Goal: Task Accomplishment & Management: Use online tool/utility

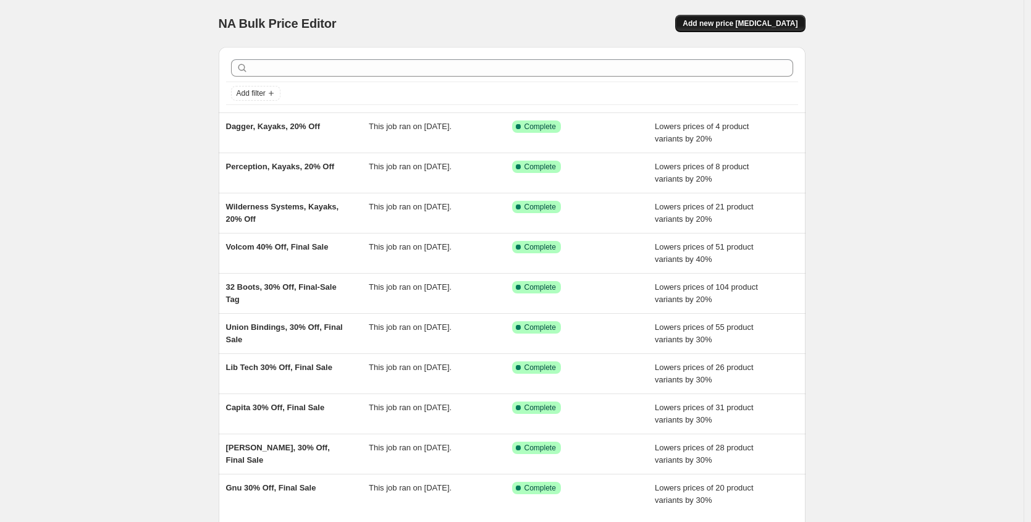
click at [785, 23] on span "Add new price [MEDICAL_DATA]" at bounding box center [739, 24] width 115 height 10
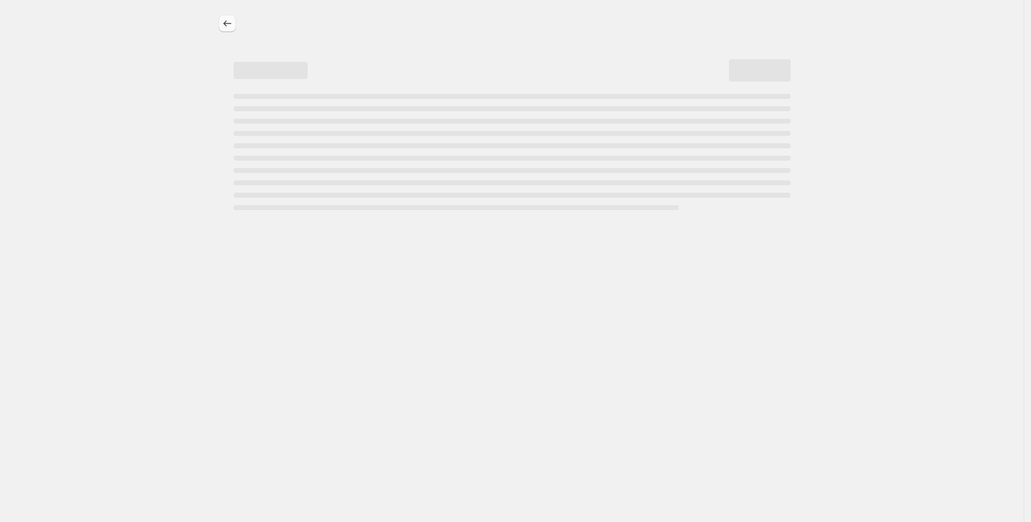
select select "percentage"
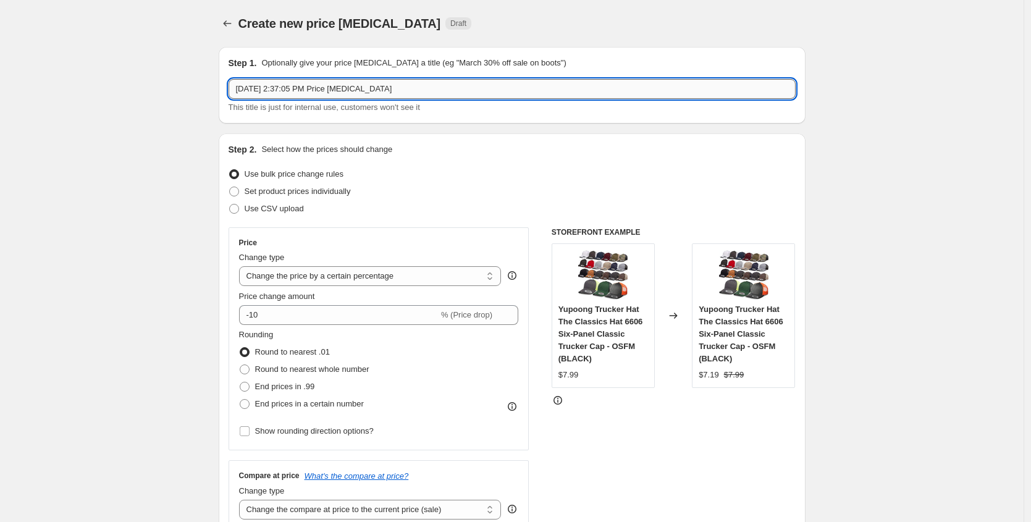
click at [315, 91] on input "Aug 29, 2025, 2:37:05 PM Price change job" at bounding box center [511, 89] width 567 height 20
type input "Darn Tough, [DATE] Sale, 25% Off"
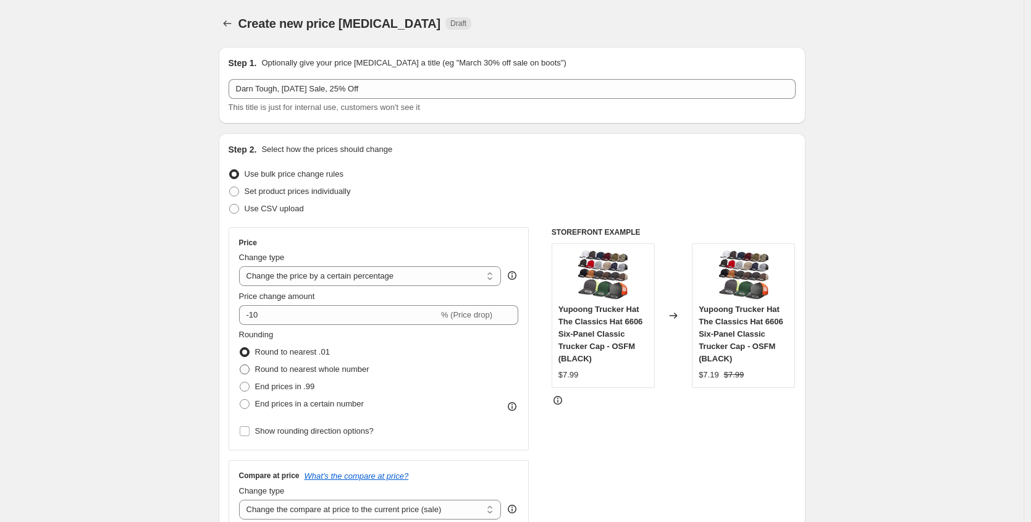
scroll to position [86, 0]
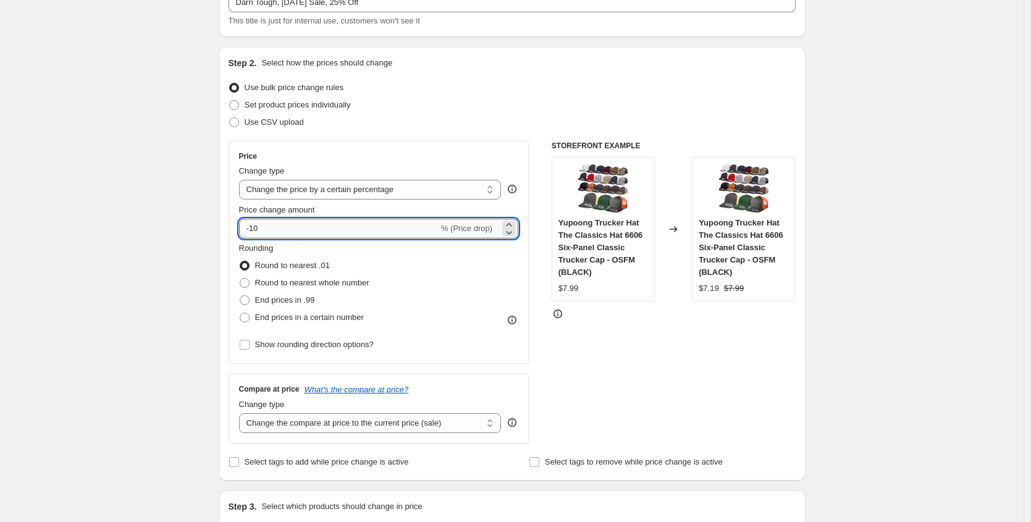
click at [330, 232] on input "-10" at bounding box center [338, 229] width 199 height 20
type input "-1"
type input "-25"
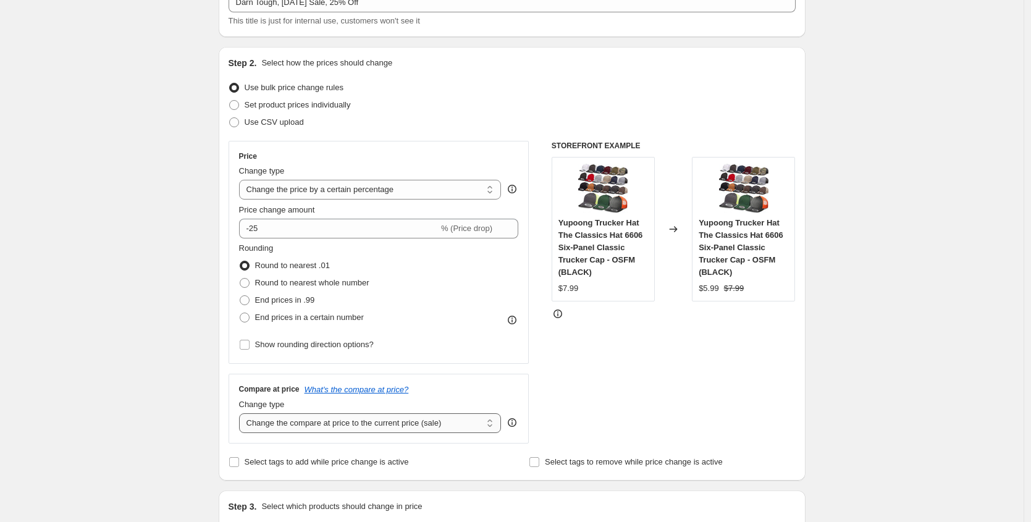
click at [326, 421] on select "Change the compare at price to the current price (sale) Change the compare at p…" at bounding box center [370, 423] width 262 height 20
select select "no_change"
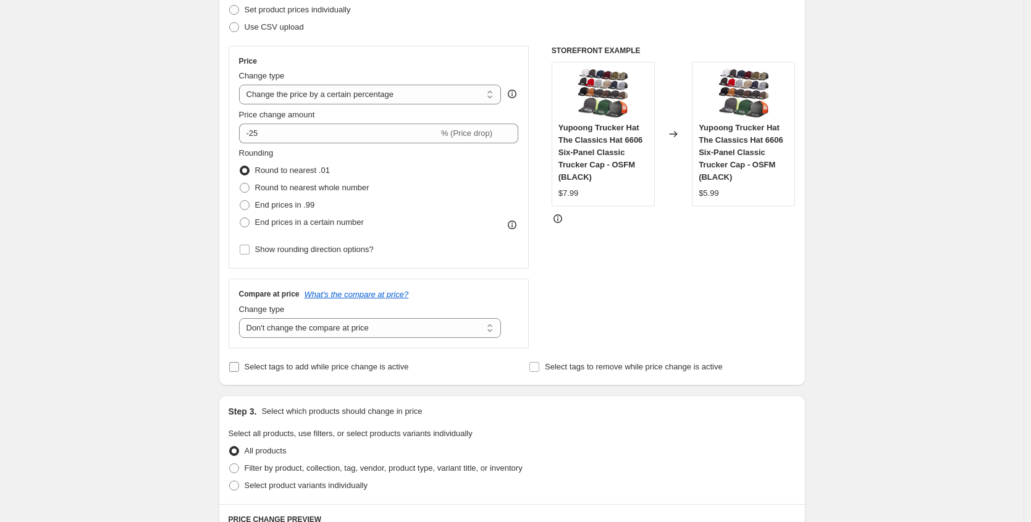
click at [380, 371] on span "Select tags to add while price change is active" at bounding box center [327, 367] width 164 height 12
click at [239, 371] on input "Select tags to add while price change is active" at bounding box center [234, 367] width 10 height 10
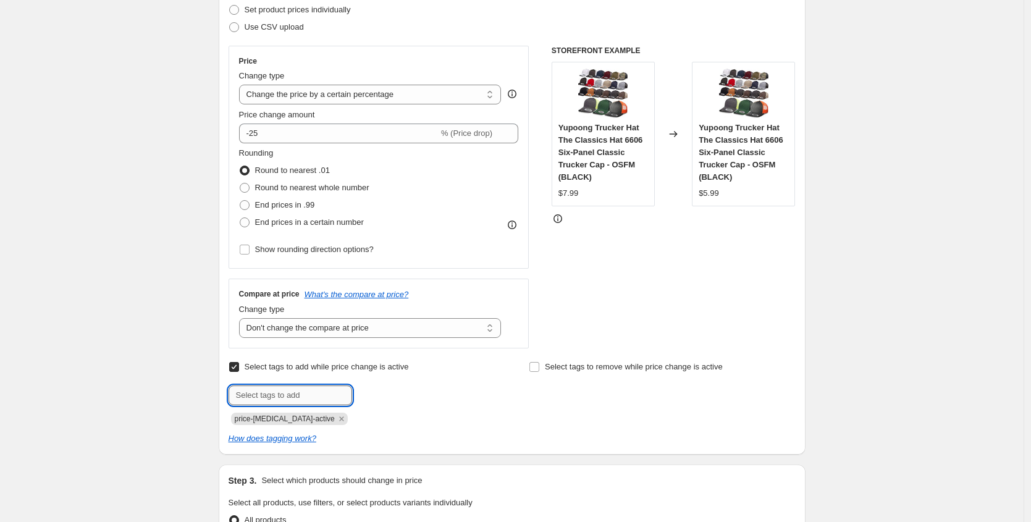
click at [309, 396] on input "text" at bounding box center [289, 395] width 123 height 20
click at [443, 403] on div at bounding box center [361, 395] width 266 height 20
click at [267, 364] on span "Select tags to add while price change is active" at bounding box center [327, 366] width 164 height 9
click at [239, 364] on input "Select tags to add while price change is active" at bounding box center [234, 367] width 10 height 10
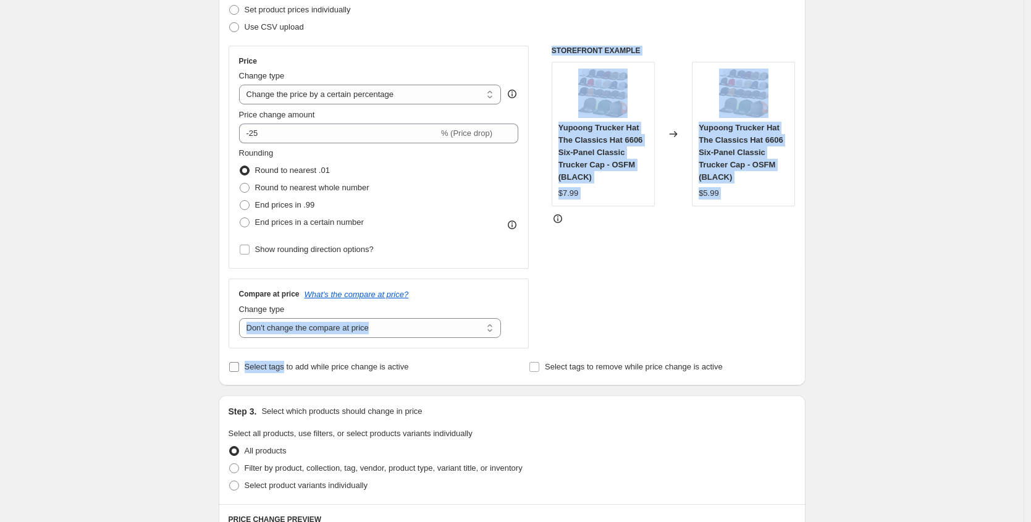
drag, startPoint x: 218, startPoint y: 329, endPoint x: 291, endPoint y: 362, distance: 79.9
click at [291, 362] on div "Step 1. Optionally give your price change job a title (eg "March 30% off sale o…" at bounding box center [507, 427] width 596 height 1142
click at [290, 364] on span "Select tags to add while price change is active" at bounding box center [327, 366] width 164 height 9
click at [239, 364] on input "Select tags to add while price change is active" at bounding box center [234, 367] width 10 height 10
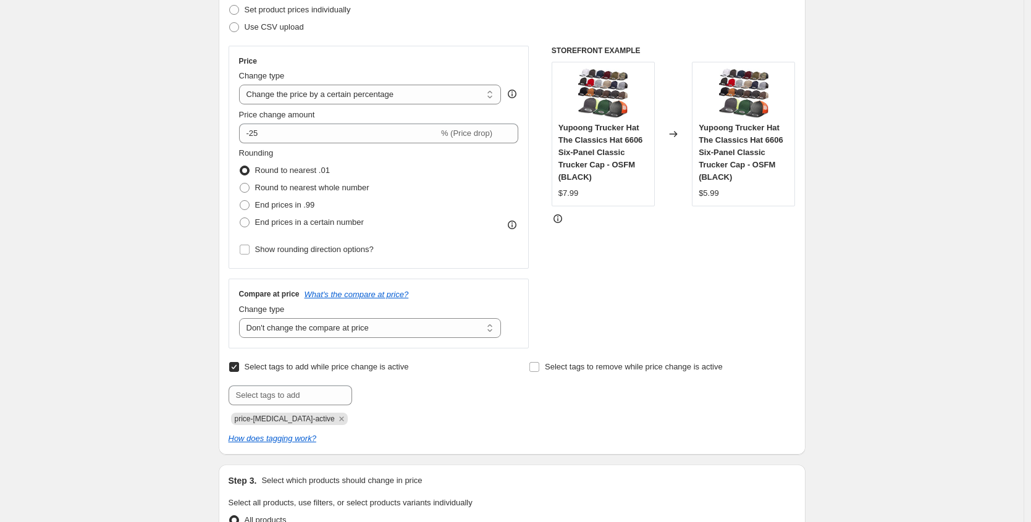
click at [285, 363] on span "Select tags to add while price change is active" at bounding box center [327, 366] width 164 height 9
click at [239, 363] on input "Select tags to add while price change is active" at bounding box center [234, 367] width 10 height 10
checkbox input "false"
click at [180, 340] on div "Create new price change job. This page is ready Create new price change job Dra…" at bounding box center [511, 479] width 1023 height 1323
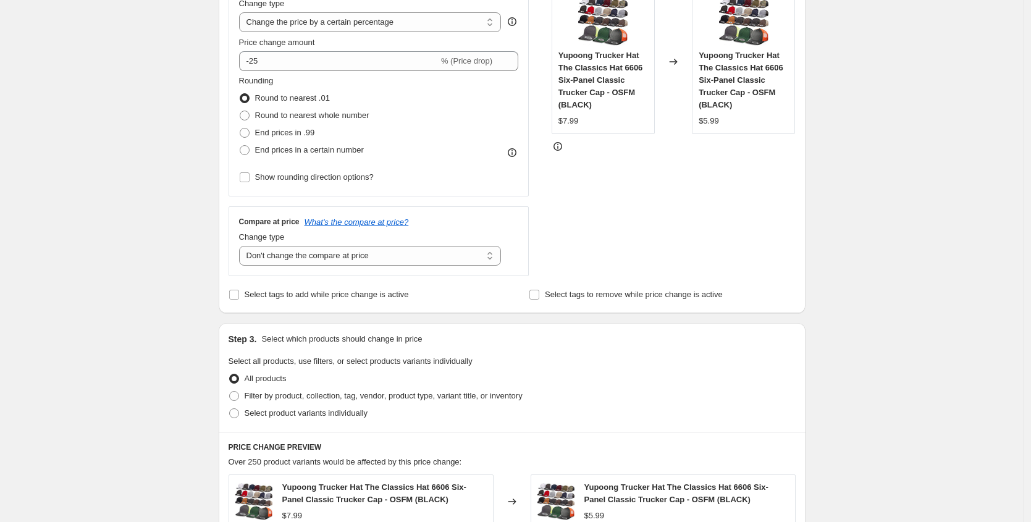
scroll to position [509, 0]
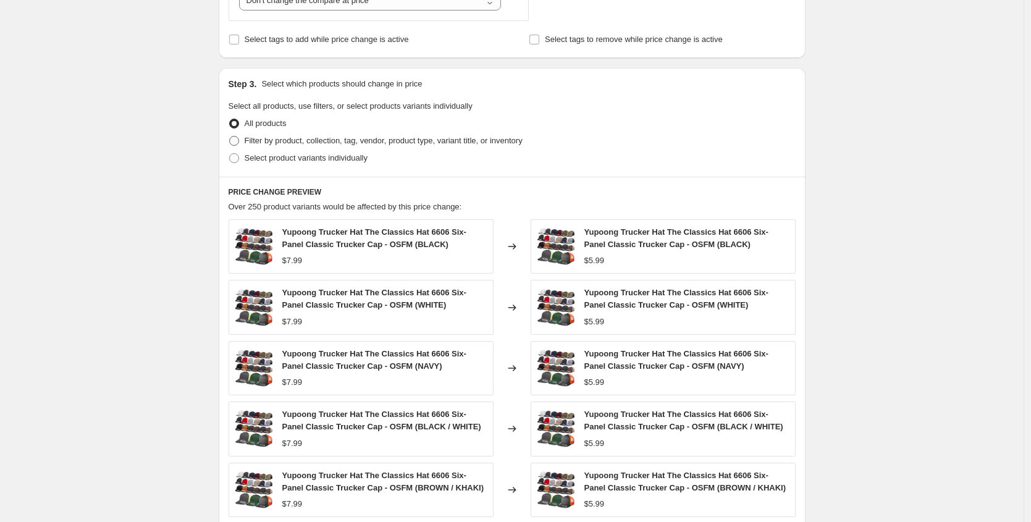
click at [304, 138] on span "Filter by product, collection, tag, vendor, product type, variant title, or inv…" at bounding box center [384, 140] width 278 height 9
click at [230, 136] on input "Filter by product, collection, tag, vendor, product type, variant title, or inv…" at bounding box center [229, 136] width 1 height 1
radio input "true"
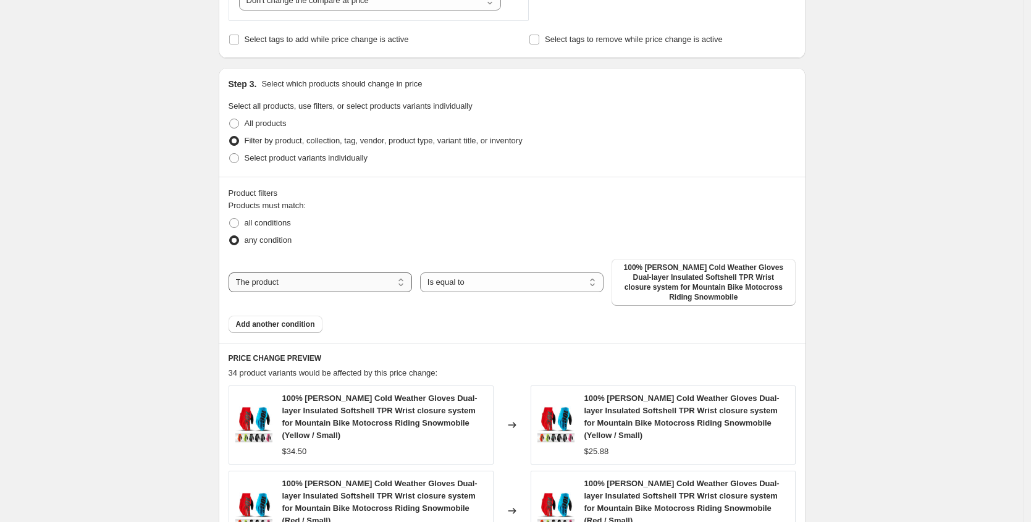
click at [304, 274] on select "The product The product's collection The product's tag The product's vendor The…" at bounding box center [319, 282] width 183 height 20
select select "vendor"
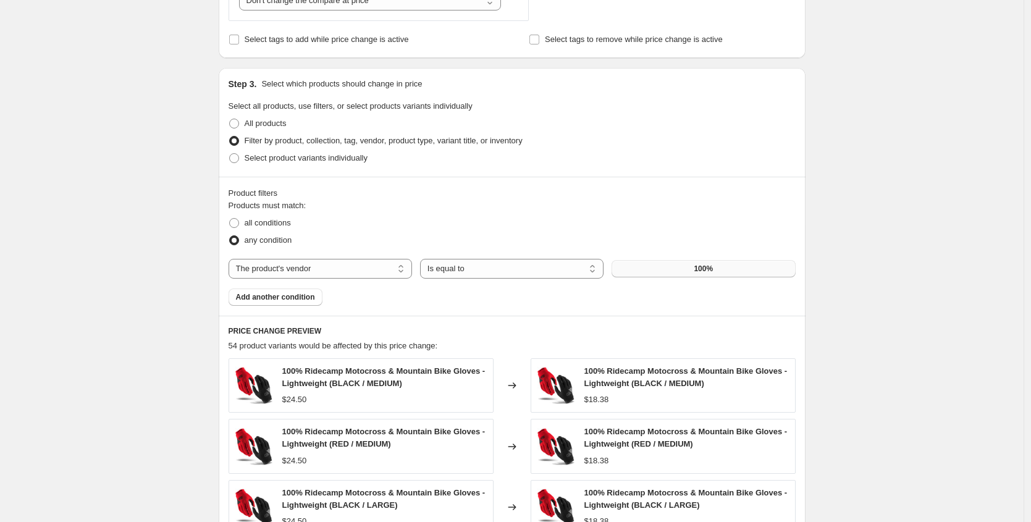
click at [702, 271] on span "100%" at bounding box center [702, 269] width 19 height 10
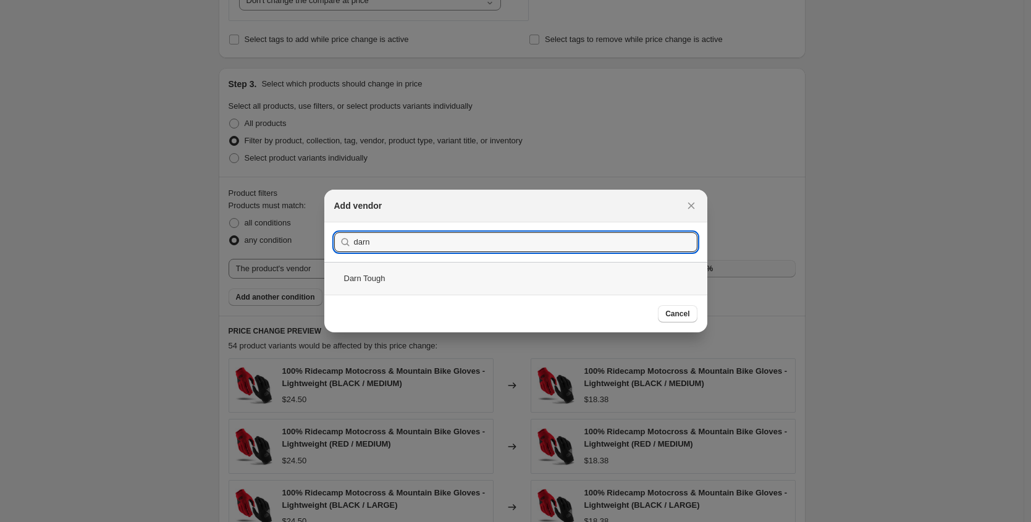
type input "darn"
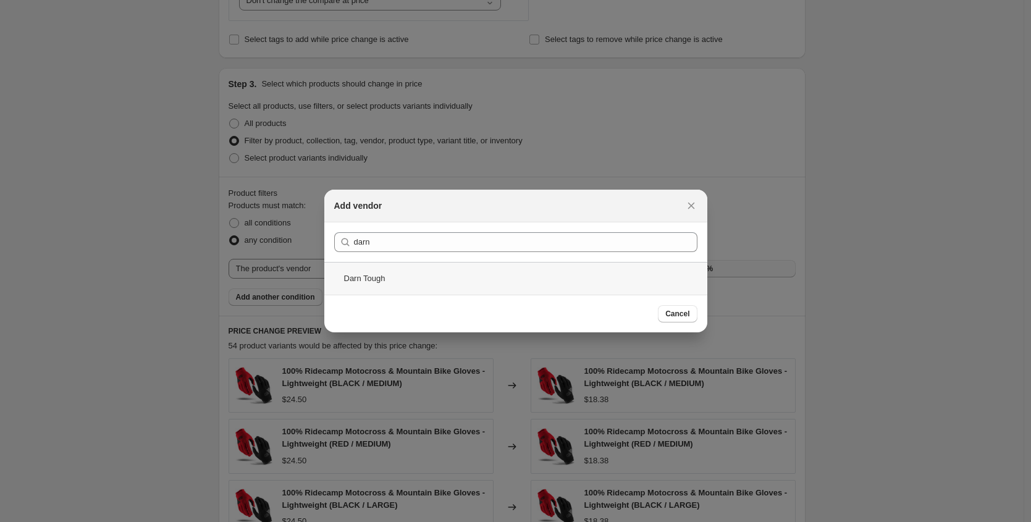
click at [404, 278] on div "Darn Tough" at bounding box center [515, 278] width 383 height 33
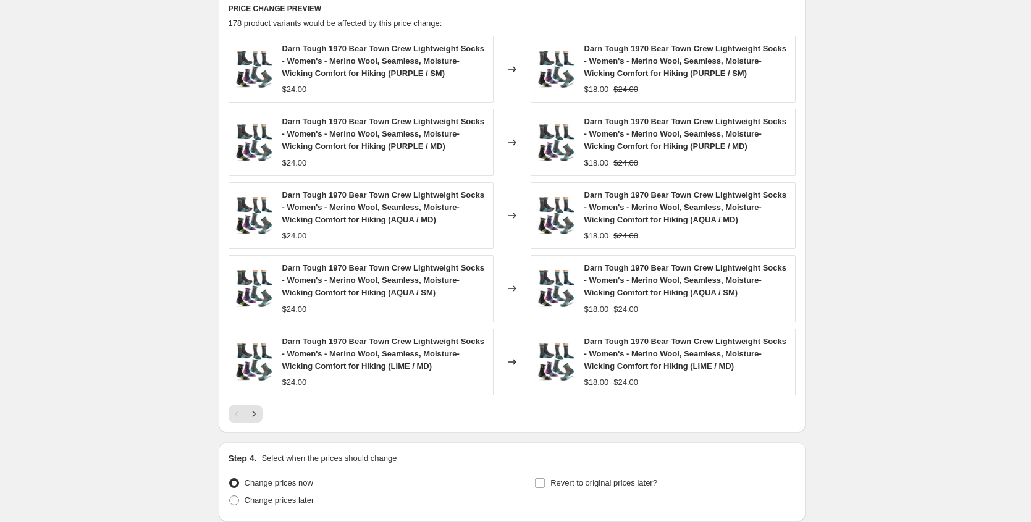
scroll to position [958, 0]
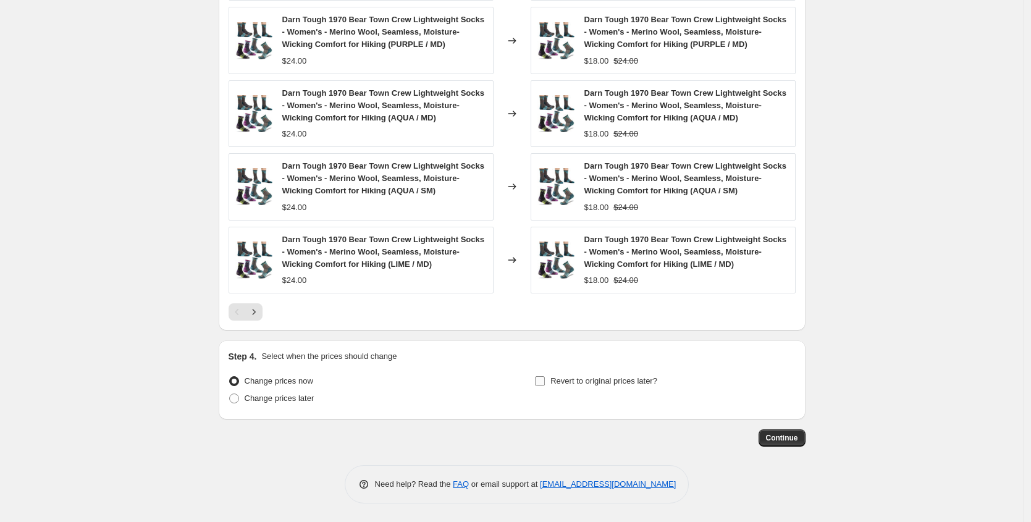
click at [640, 383] on span "Revert to original prices later?" at bounding box center [603, 380] width 107 height 9
click at [545, 383] on input "Revert to original prices later?" at bounding box center [540, 381] width 10 height 10
checkbox input "true"
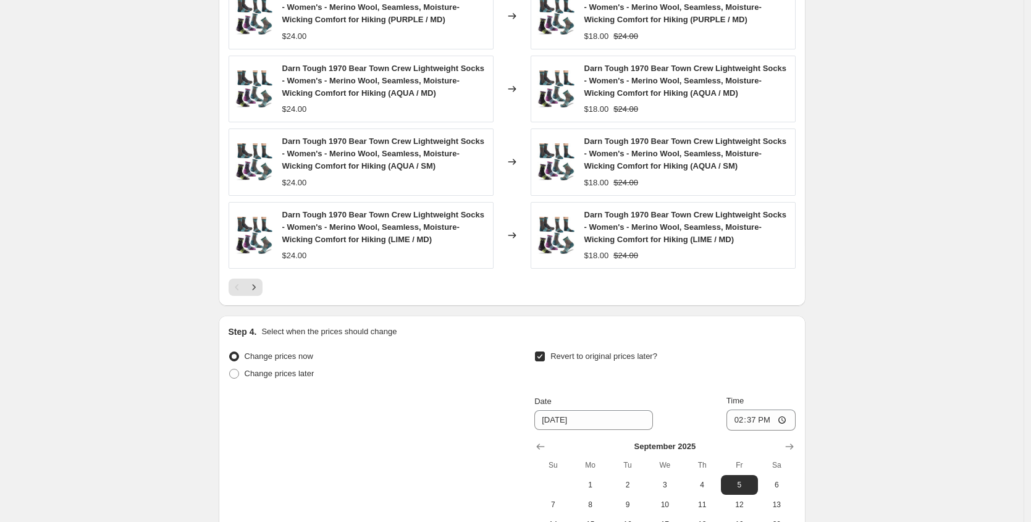
scroll to position [1169, 0]
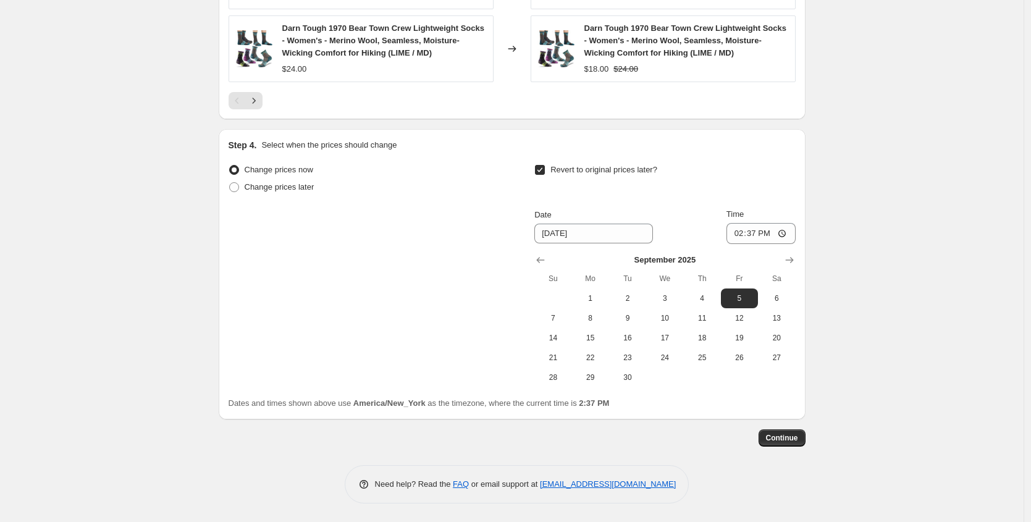
click at [601, 219] on div "Date" at bounding box center [593, 215] width 119 height 12
click at [602, 236] on input "9/5/2025" at bounding box center [593, 234] width 119 height 20
click at [566, 240] on input "9/5/2025" at bounding box center [593, 234] width 119 height 20
click at [588, 318] on span "8" at bounding box center [590, 318] width 27 height 10
click at [789, 231] on input "14:37" at bounding box center [760, 233] width 69 height 21
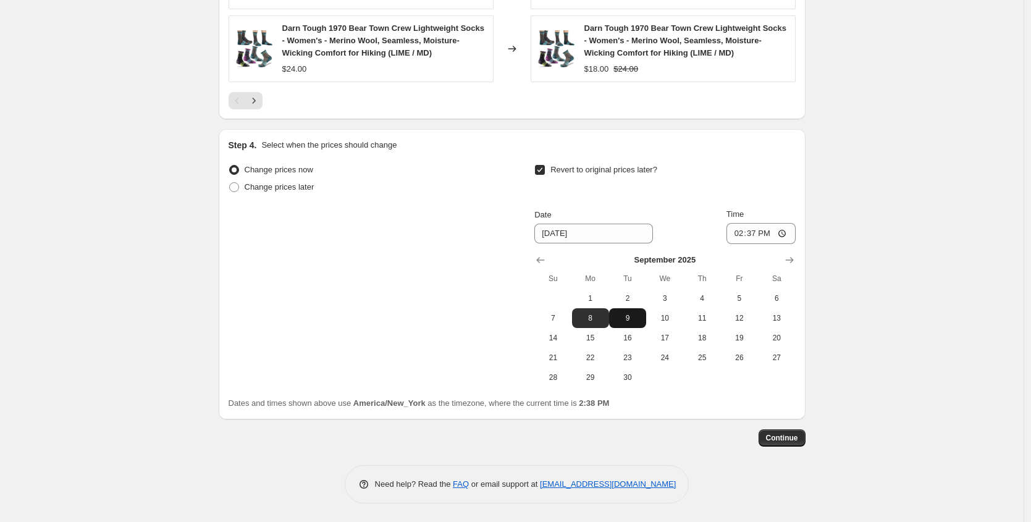
click at [629, 321] on span "9" at bounding box center [627, 318] width 27 height 10
type input "9/9/2025"
click at [779, 235] on input "14:37" at bounding box center [760, 233] width 69 height 21
type input "02:00"
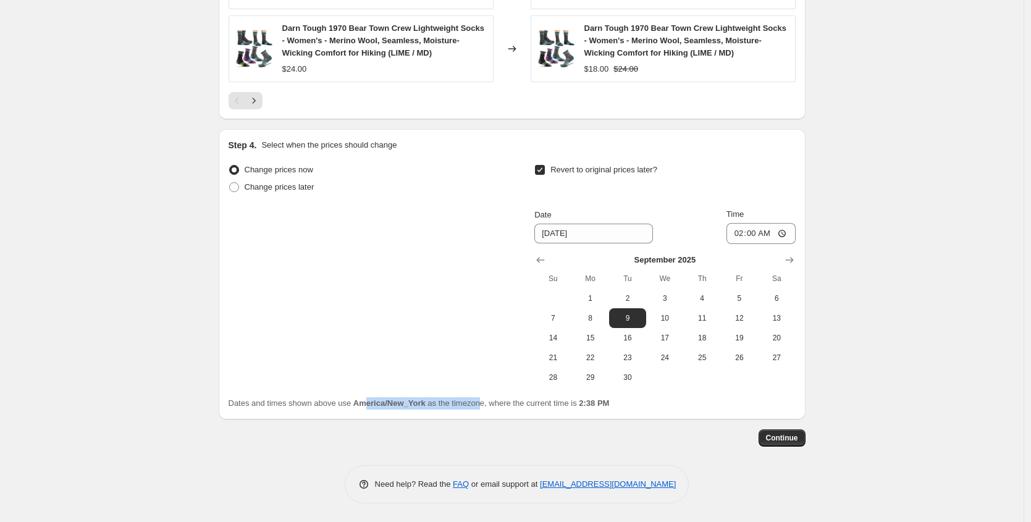
drag, startPoint x: 383, startPoint y: 400, endPoint x: 508, endPoint y: 403, distance: 124.1
click at [508, 403] on span "Dates and times shown above use America/New_York as the timezone, where the cur…" at bounding box center [418, 402] width 381 height 9
click at [514, 403] on span "Dates and times shown above use America/New_York as the timezone, where the cur…" at bounding box center [418, 402] width 381 height 9
click at [614, 408] on div "Dates and times shown above use America/New_York as the timezone, where the cur…" at bounding box center [511, 403] width 567 height 12
click at [795, 431] on button "Continue" at bounding box center [781, 437] width 47 height 17
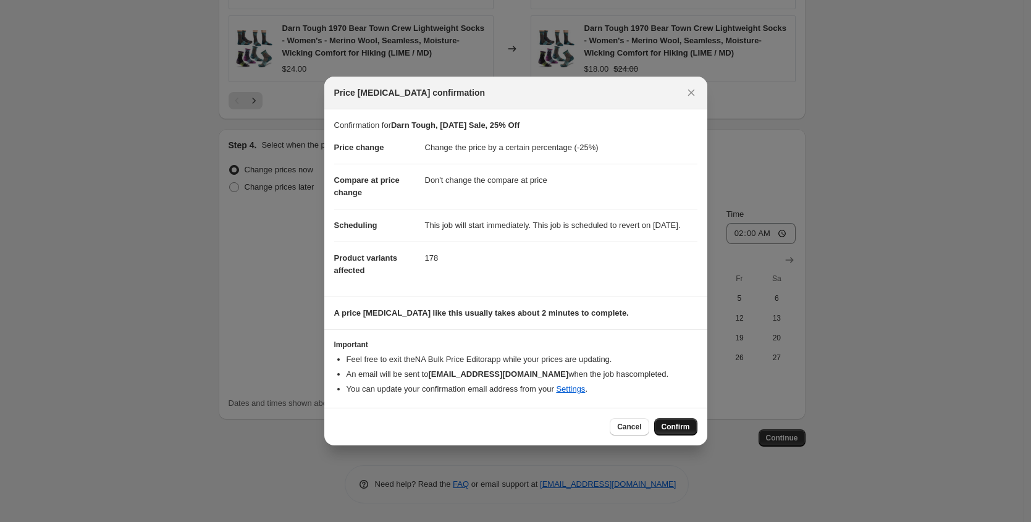
click at [669, 435] on button "Confirm" at bounding box center [675, 426] width 43 height 17
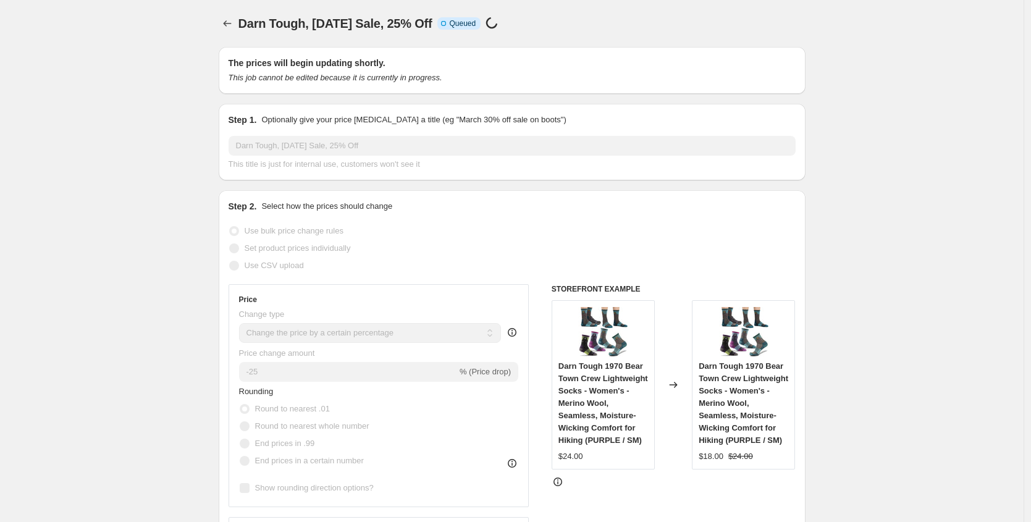
scroll to position [1169, 0]
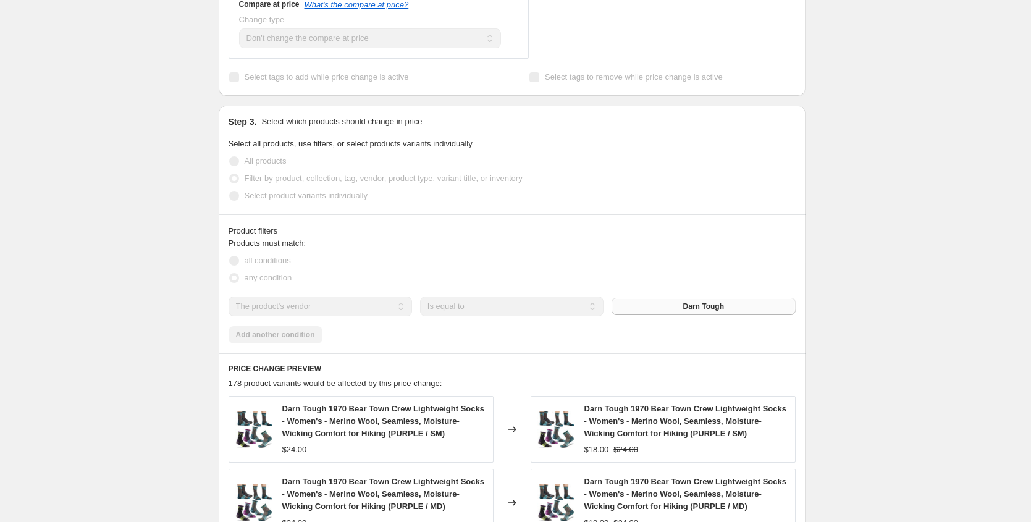
scroll to position [248, 0]
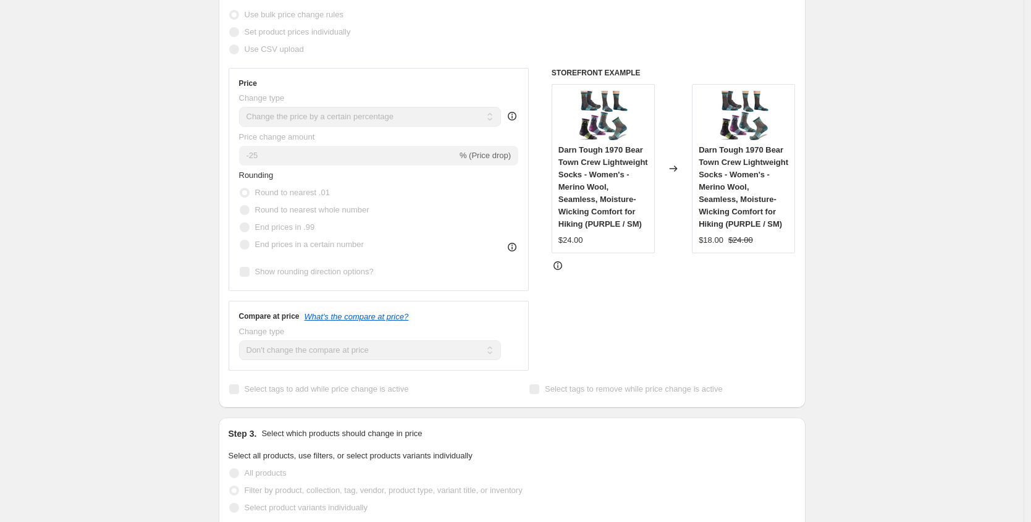
select select "percentage"
select select "no_change"
select select "vendor"
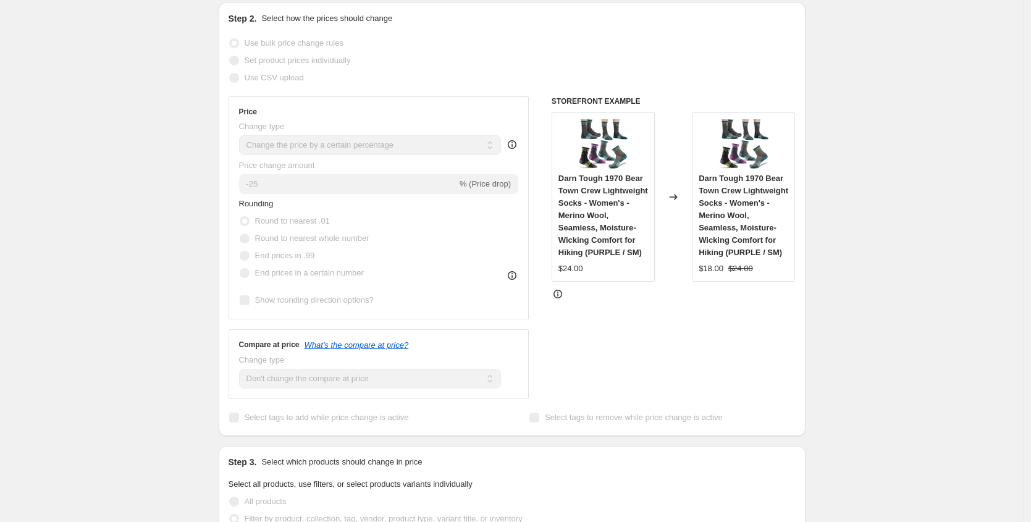
scroll to position [0, 0]
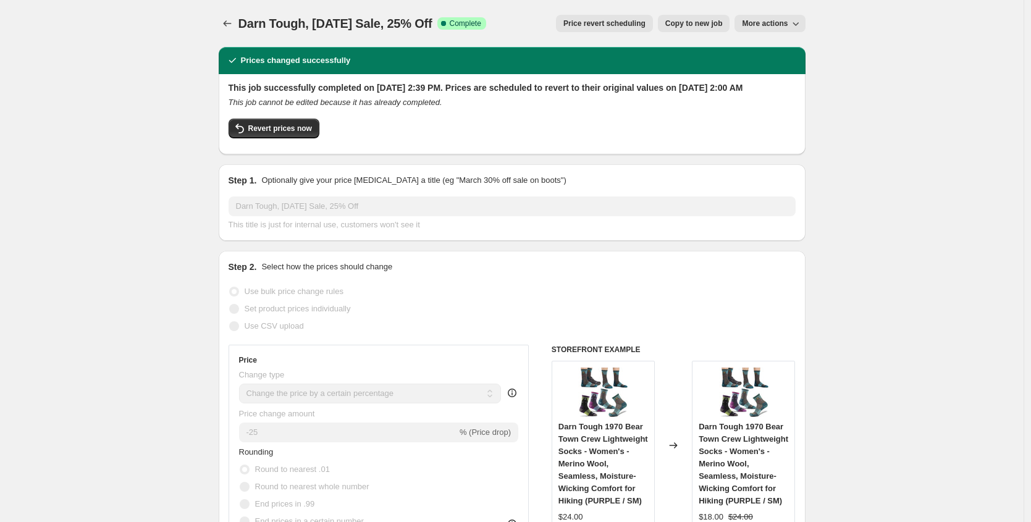
drag, startPoint x: 137, startPoint y: 34, endPoint x: 150, endPoint y: 33, distance: 13.0
click at [229, 20] on icon "Price change jobs" at bounding box center [227, 23] width 12 height 12
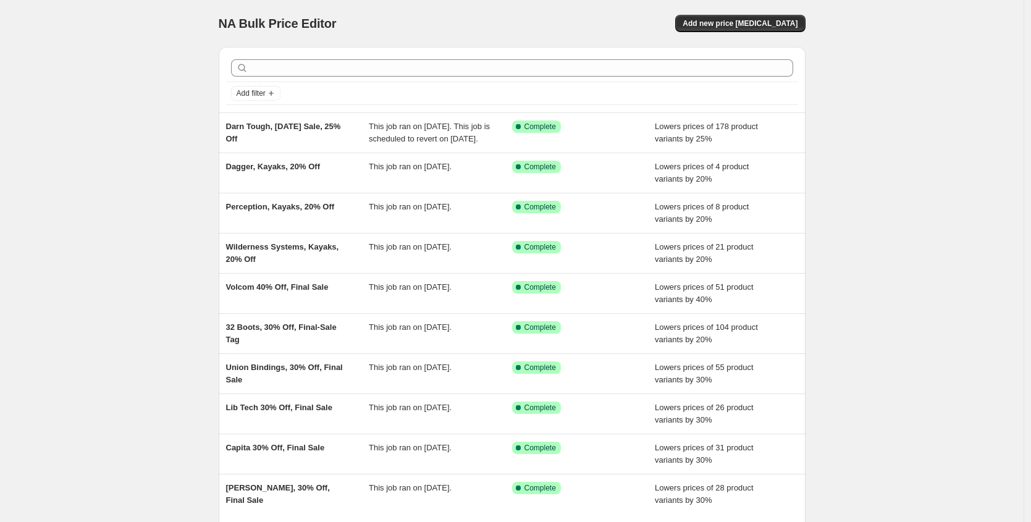
click at [764, 12] on div "NA Bulk Price Editor. This page is ready NA Bulk Price Editor Add new price cha…" at bounding box center [512, 23] width 587 height 47
click at [758, 23] on span "Add new price [MEDICAL_DATA]" at bounding box center [739, 24] width 115 height 10
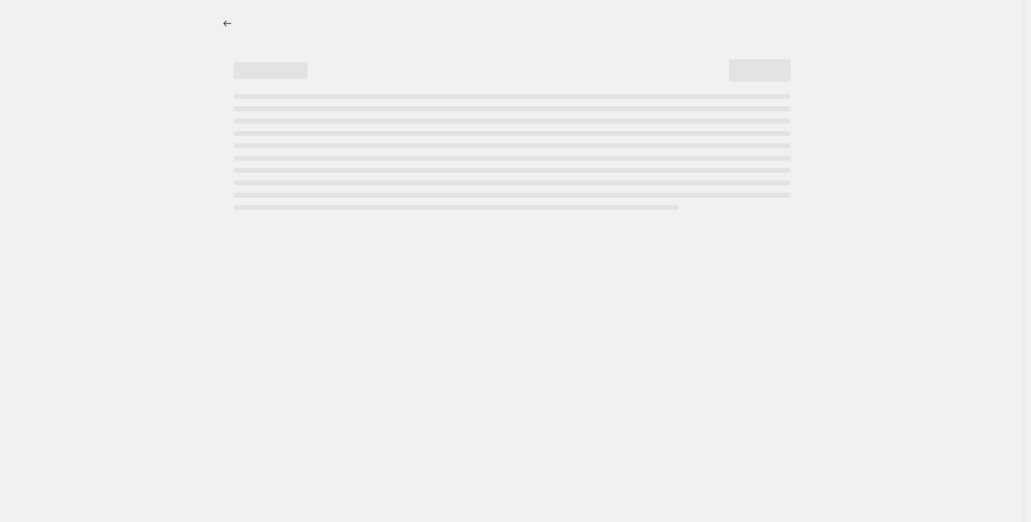
select select "percentage"
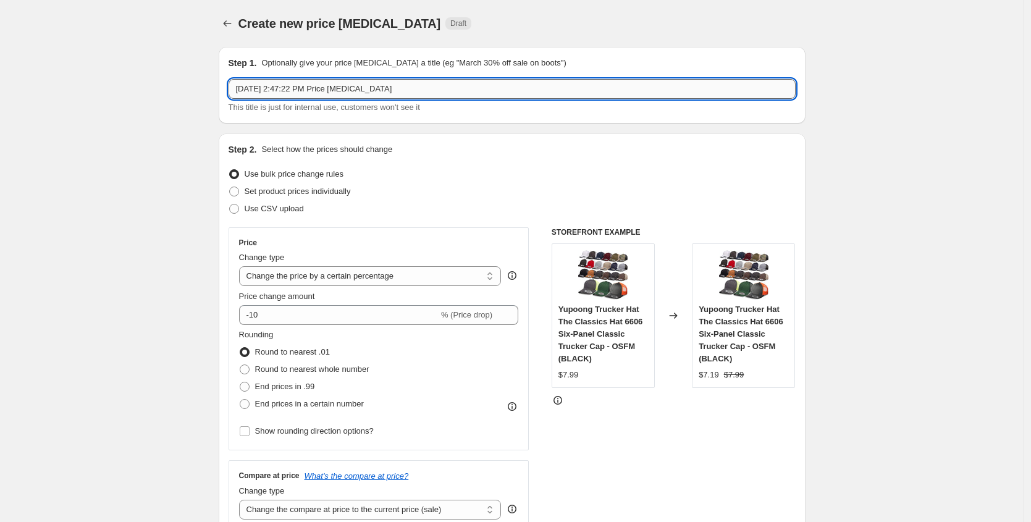
click at [293, 90] on input "Aug 29, 2025, 2:47:22 PM Price change job" at bounding box center [511, 89] width 567 height 20
type input "Big Agnes, Labor Day, 25% Off"
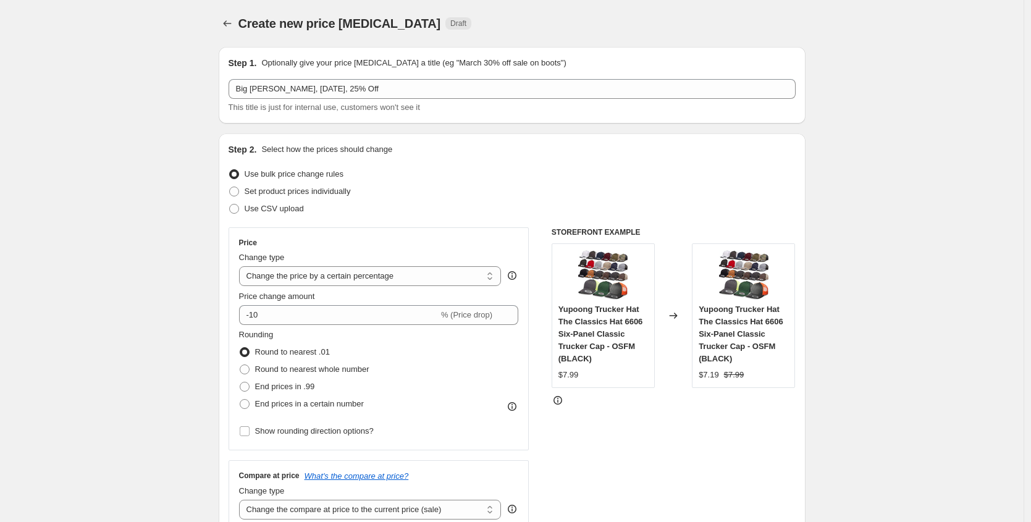
click at [288, 304] on div "Price change amount -10 % (Price drop)" at bounding box center [379, 307] width 280 height 35
drag, startPoint x: 288, startPoint y: 309, endPoint x: 253, endPoint y: 314, distance: 34.9
click at [253, 314] on input "-10" at bounding box center [338, 315] width 199 height 20
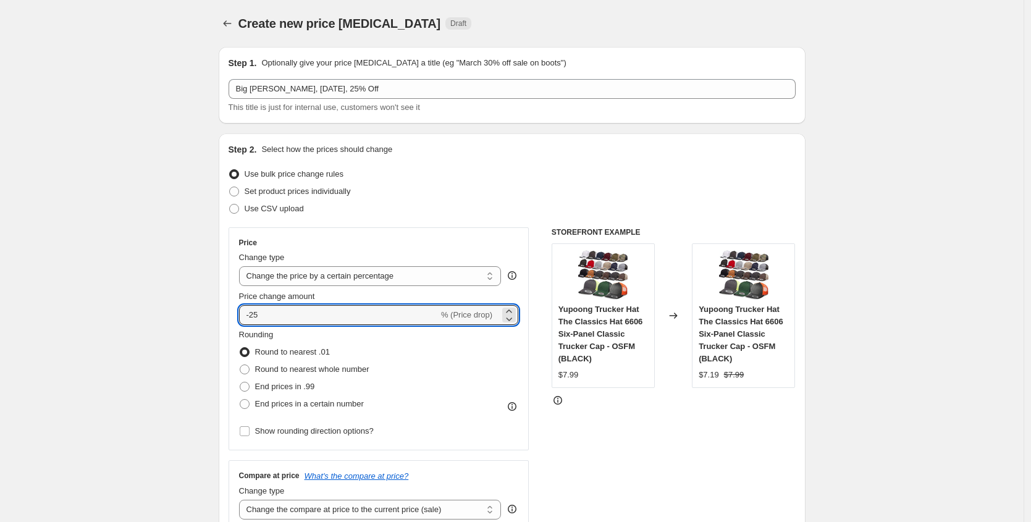
type input "-25"
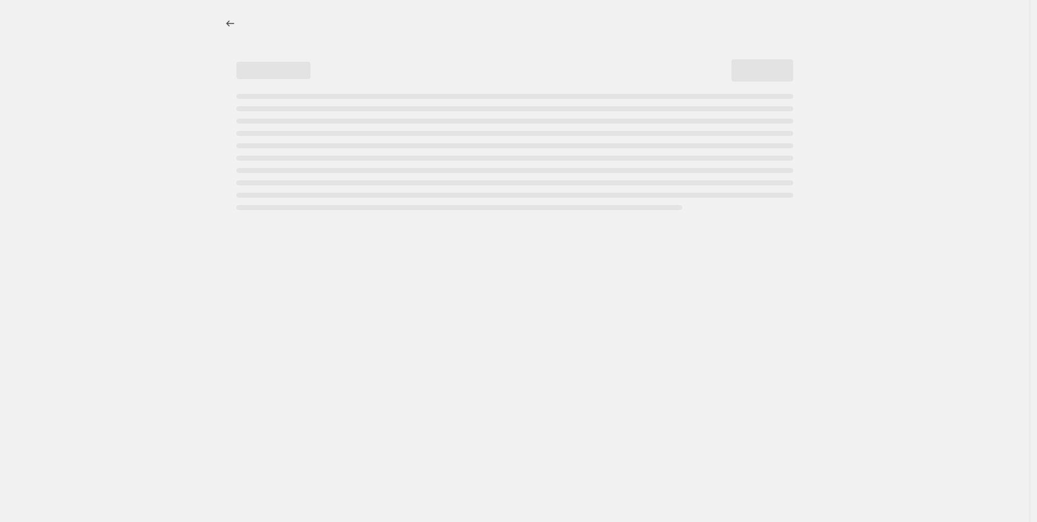
select select "percentage"
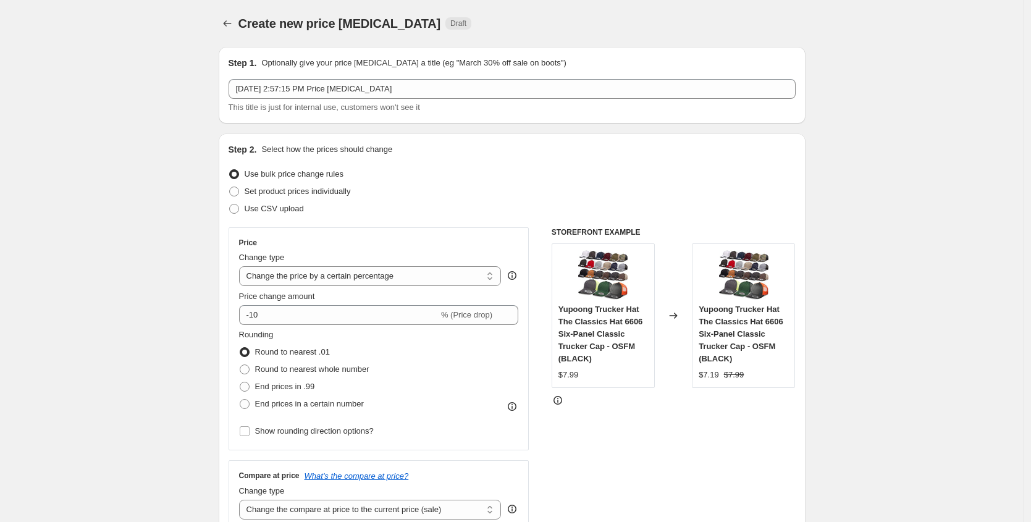
click at [225, 19] on icon "Price change jobs" at bounding box center [227, 23] width 12 height 12
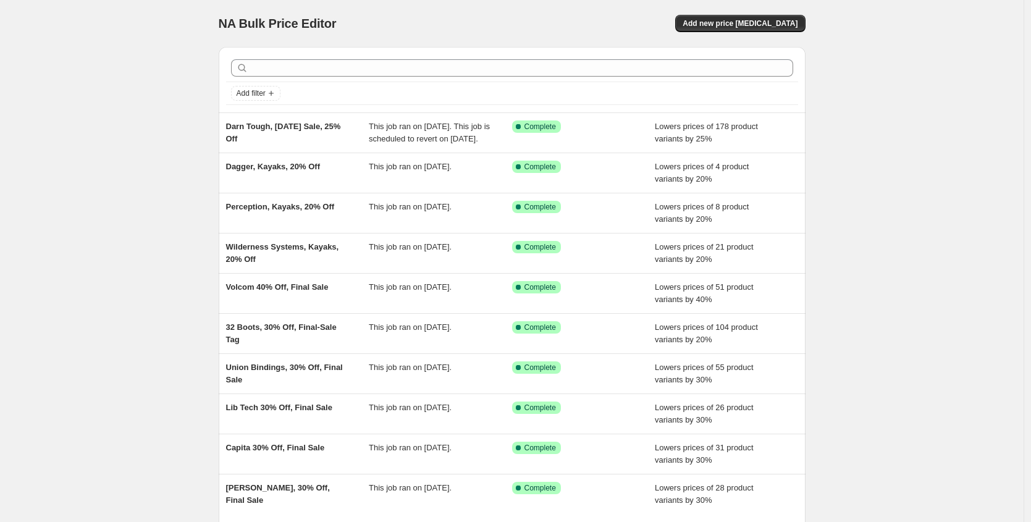
click at [869, 174] on div "NA Bulk Price Editor. This page is ready NA Bulk Price Editor Add new price [ME…" at bounding box center [511, 318] width 1023 height 636
drag, startPoint x: 982, startPoint y: 107, endPoint x: 985, endPoint y: 91, distance: 16.5
click at [991, 113] on div "NA Bulk Price Editor. This page is ready NA Bulk Price Editor Add new price [ME…" at bounding box center [511, 318] width 1023 height 636
click at [953, 33] on div "NA Bulk Price Editor. This page is ready NA Bulk Price Editor Add new price [ME…" at bounding box center [511, 318] width 1023 height 636
